Goal: Communication & Community: Connect with others

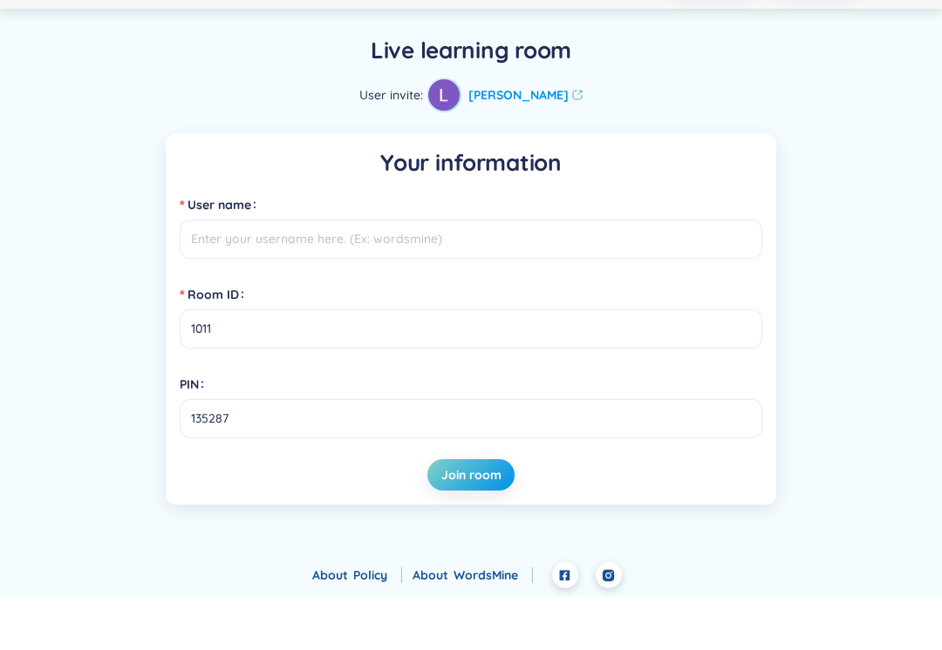
scroll to position [60, 0]
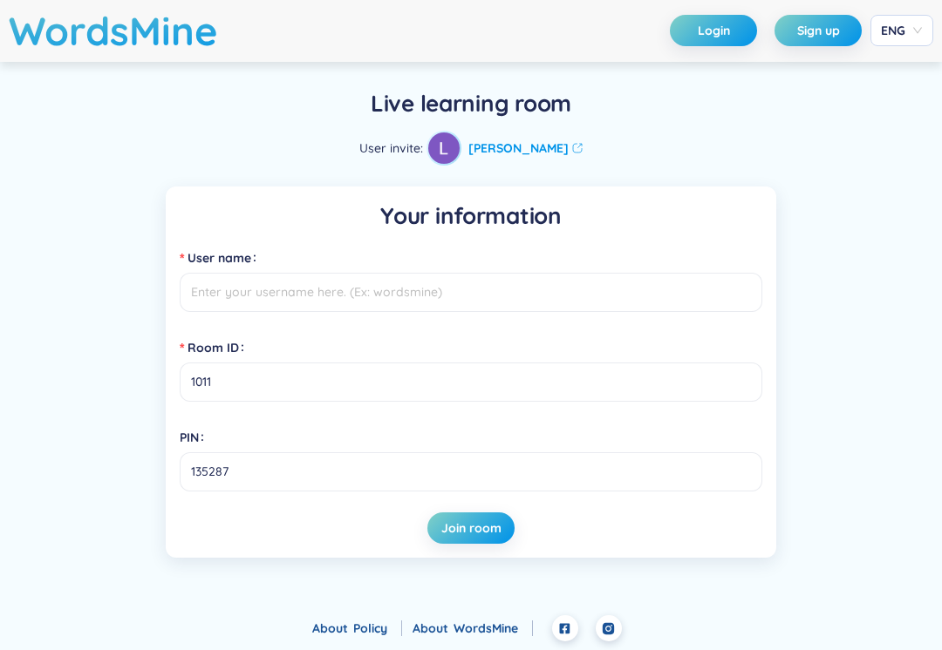
click at [609, 276] on input "User name" at bounding box center [471, 292] width 582 height 39
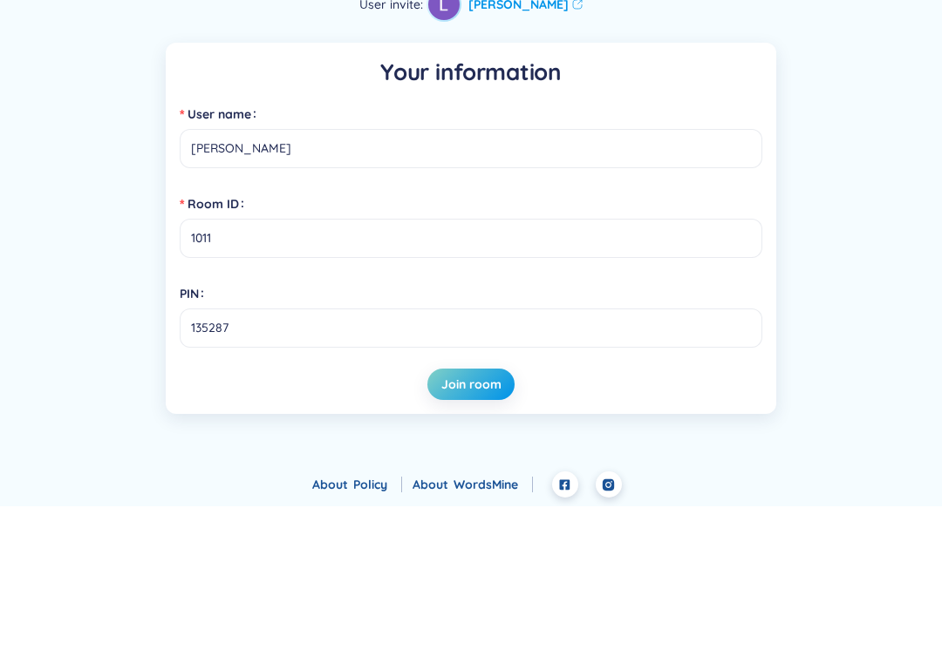
click at [761, 273] on input "[PERSON_NAME]" at bounding box center [471, 292] width 582 height 39
type input "[PERSON_NAME]"
click at [486, 520] on span "Join room" at bounding box center [471, 528] width 60 height 17
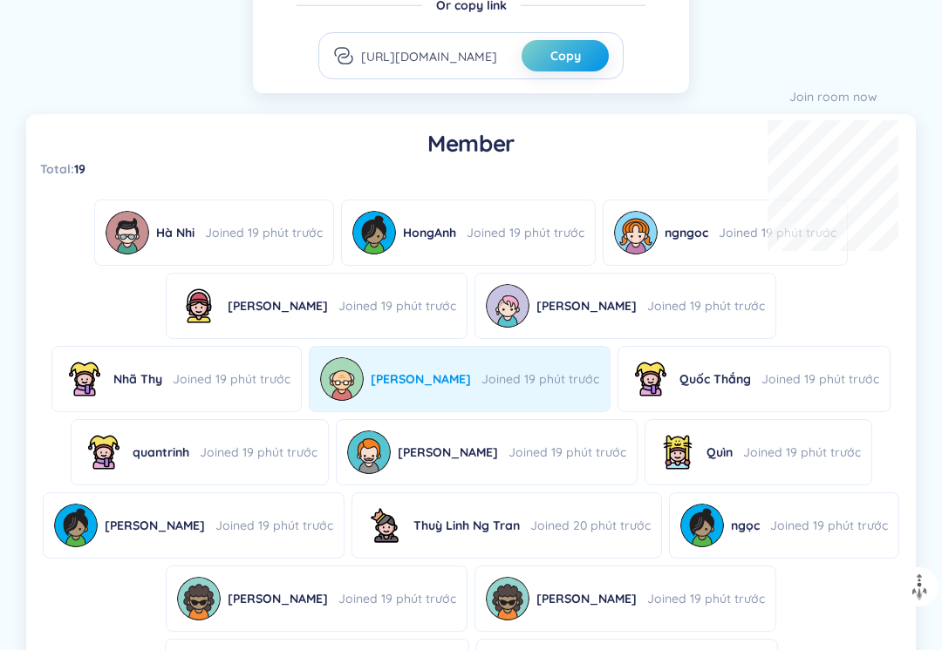
scroll to position [603, 0]
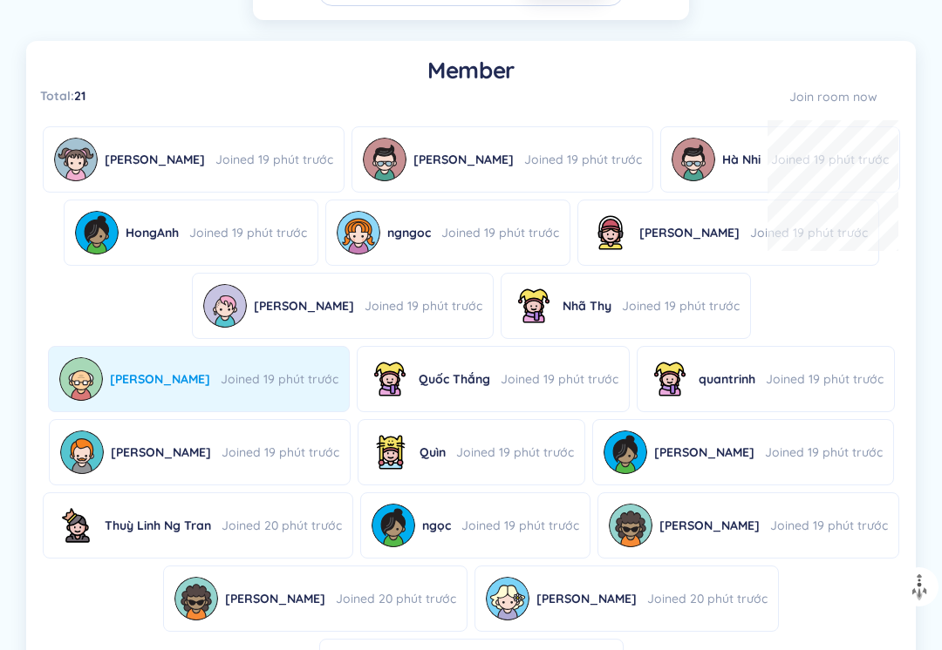
click at [103, 358] on img at bounding box center [81, 380] width 44 height 44
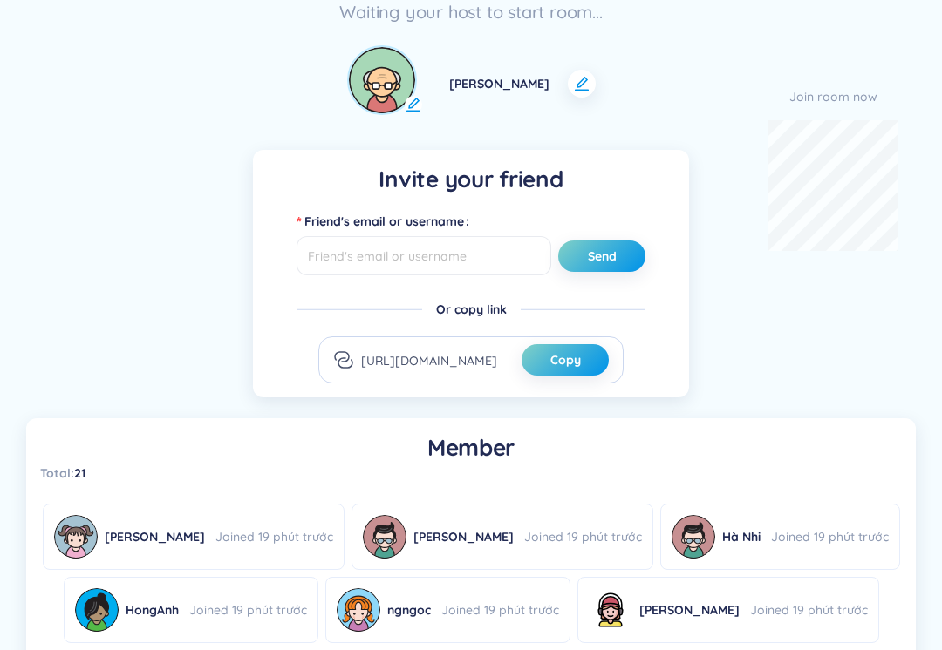
scroll to position [223, 0]
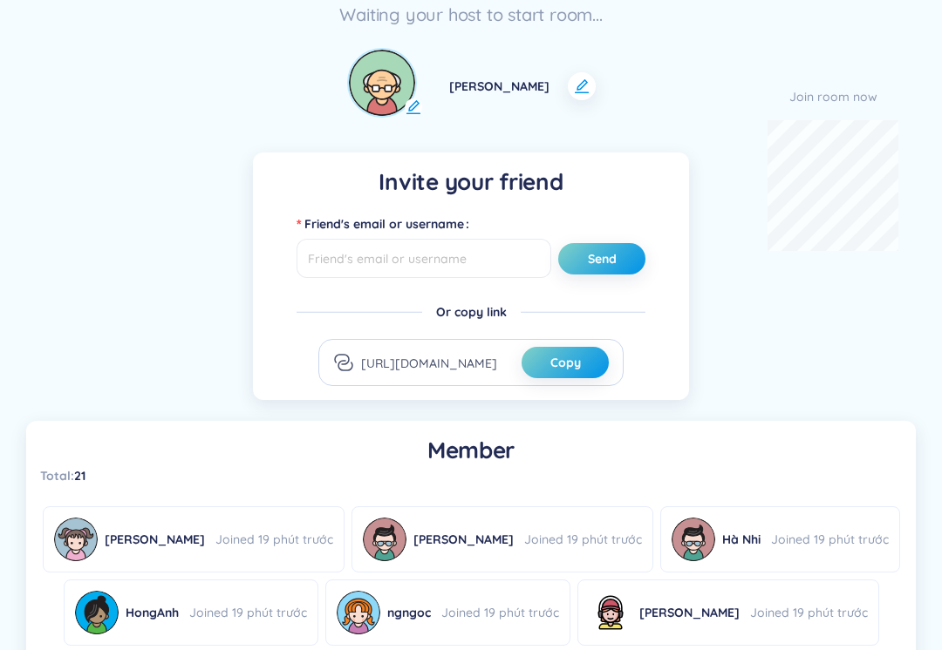
click at [415, 97] on img at bounding box center [382, 83] width 66 height 66
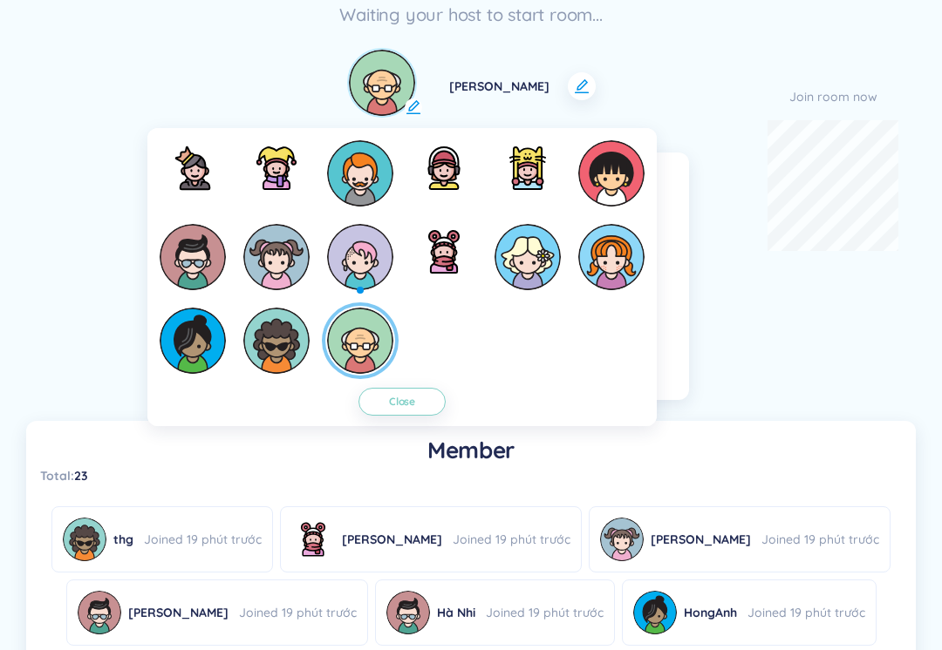
click at [201, 184] on img at bounding box center [193, 168] width 56 height 56
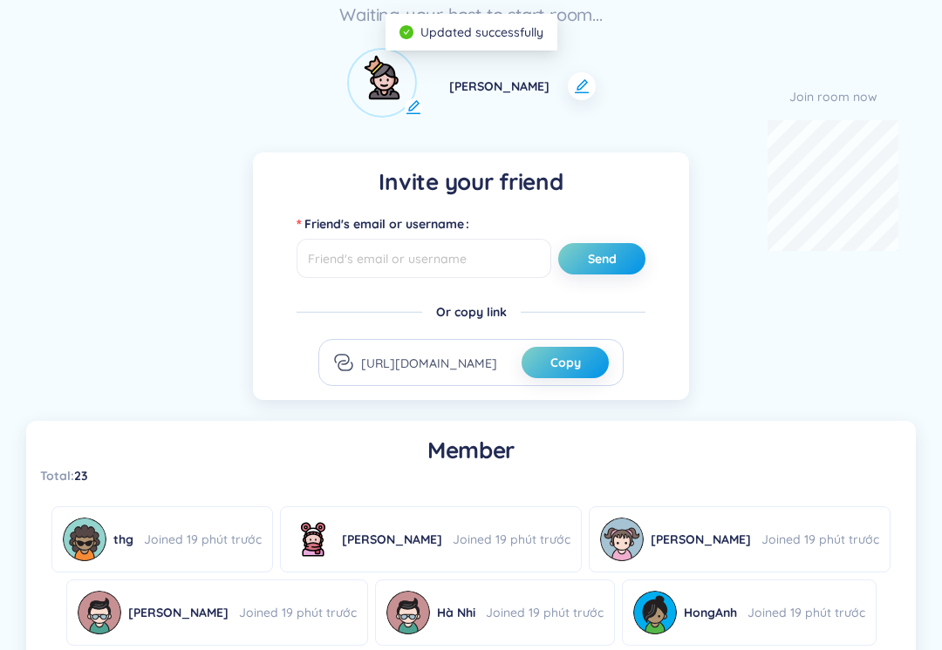
click at [422, 99] on icon at bounding box center [413, 107] width 17 height 17
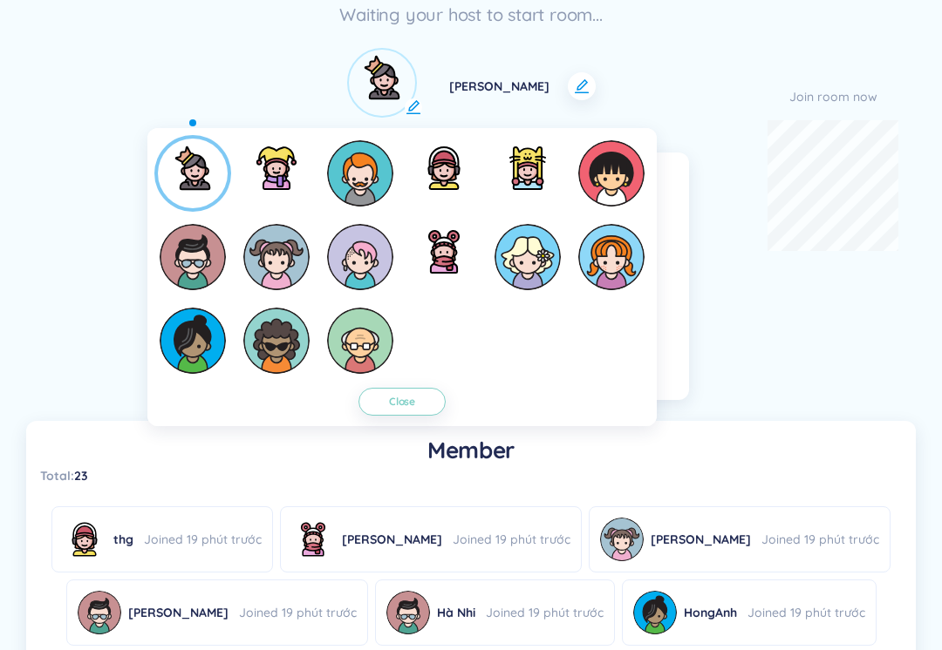
click at [353, 159] on img at bounding box center [360, 173] width 66 height 66
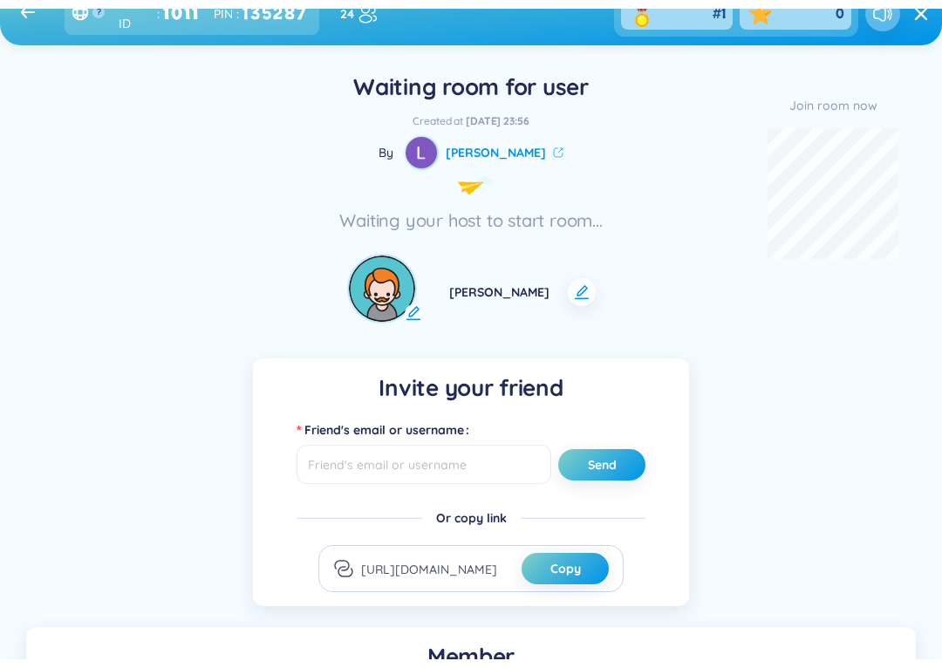
scroll to position [0, 0]
